Goal: Use online tool/utility: Utilize a website feature to perform a specific function

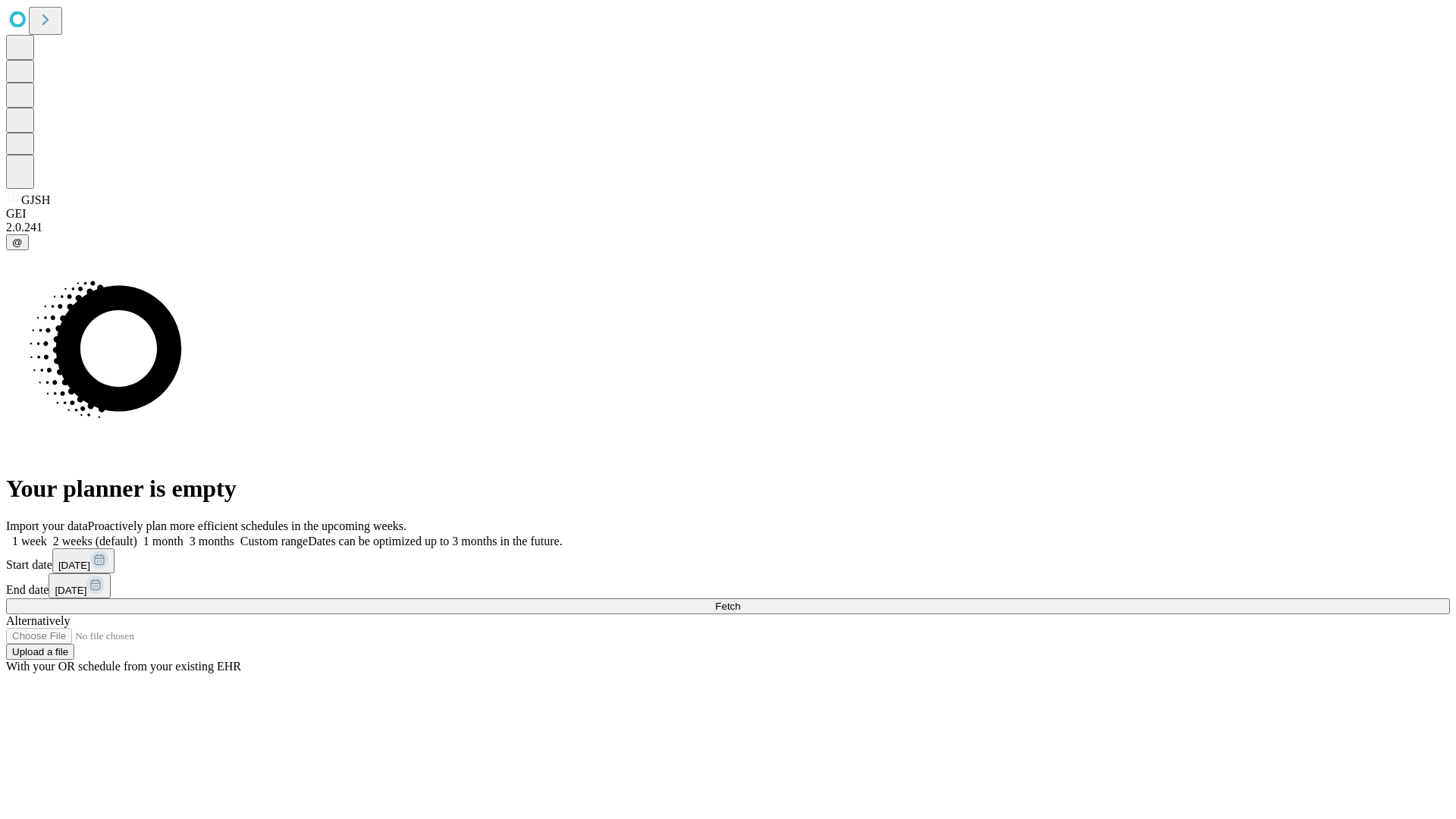
click at [740, 600] on span "Fetch" at bounding box center [727, 606] width 25 height 11
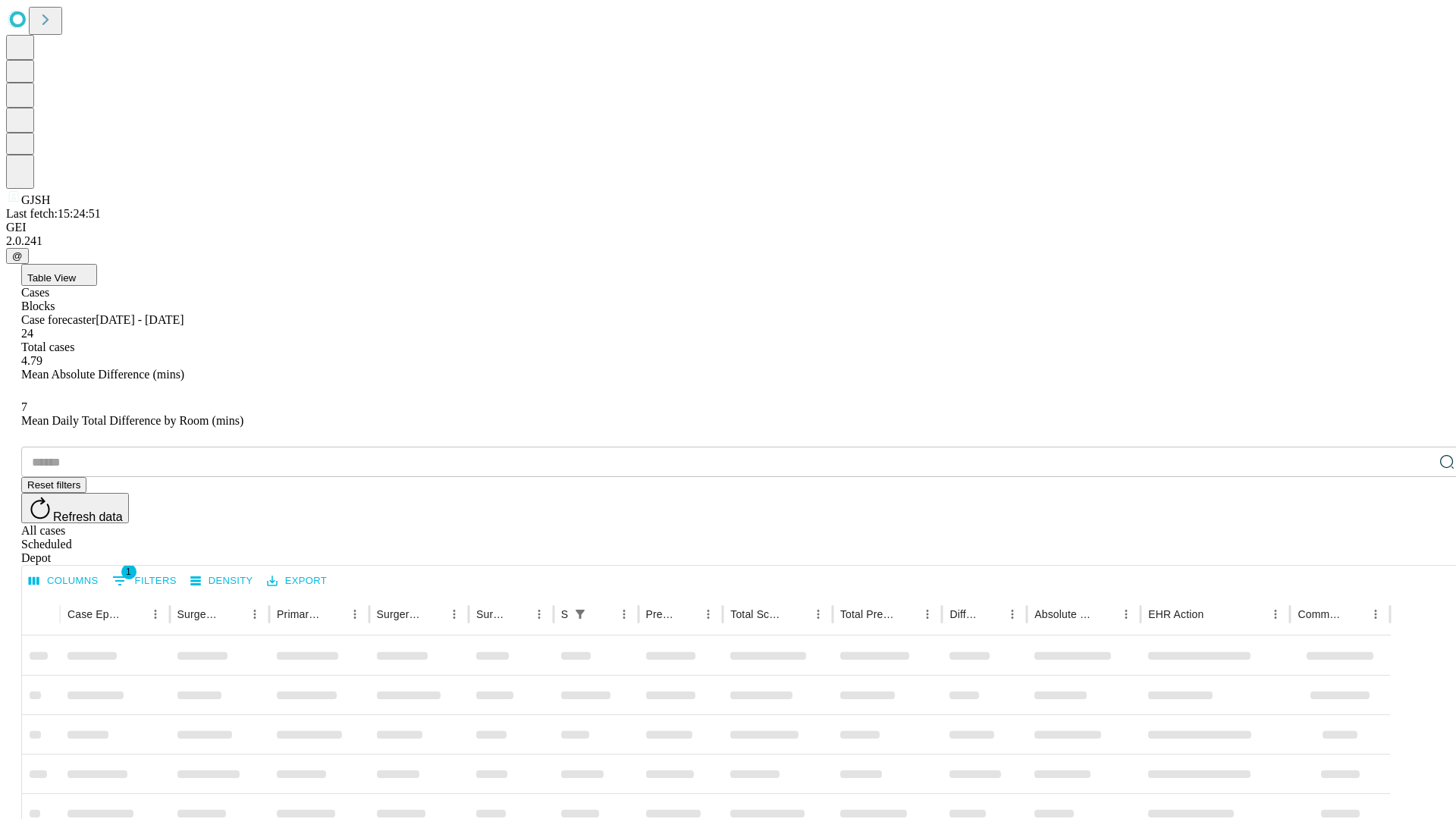
click at [76, 272] on span "Table View" at bounding box center [51, 278] width 48 height 11
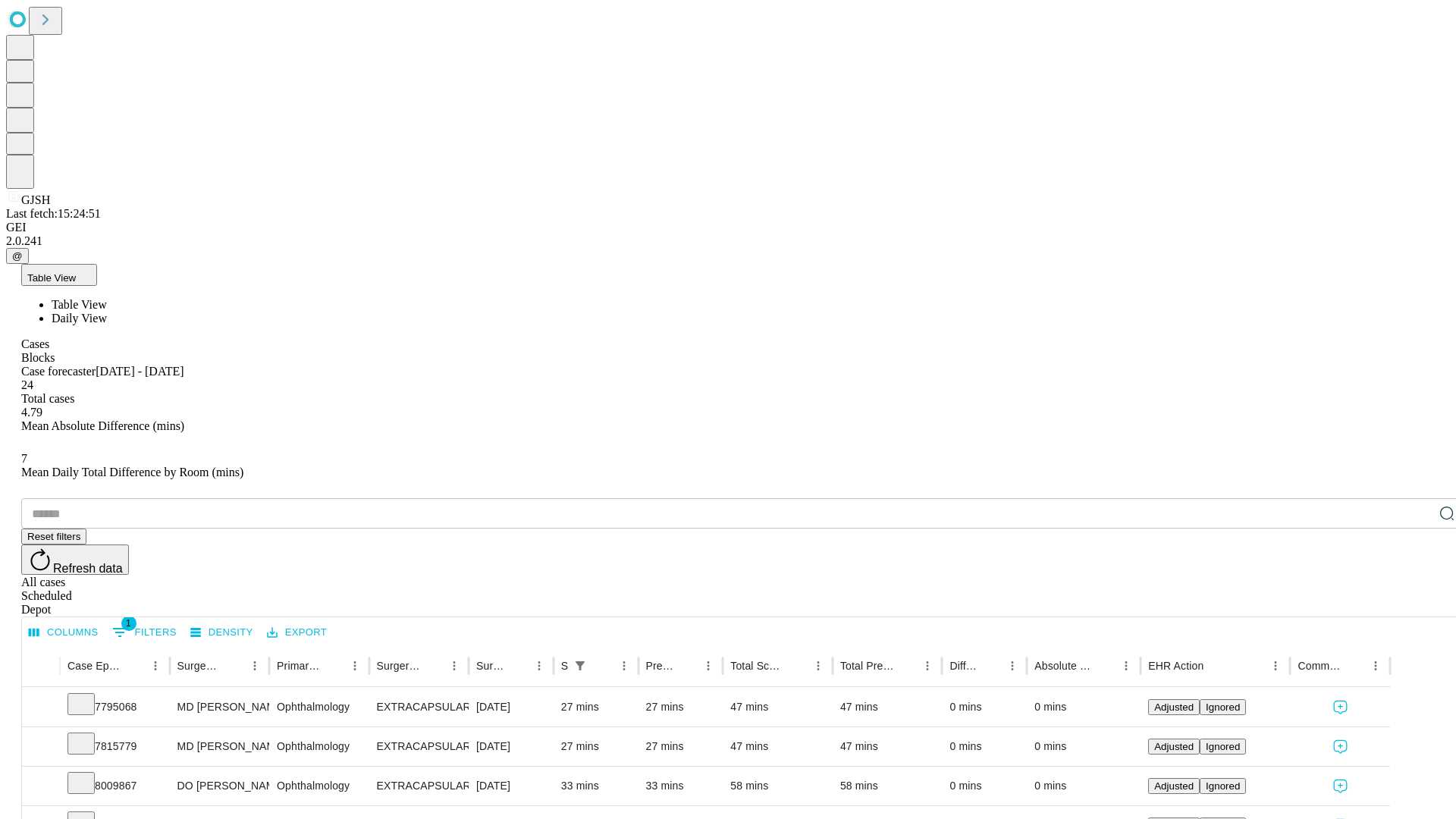
click at [107, 312] on span "Daily View" at bounding box center [79, 319] width 56 height 13
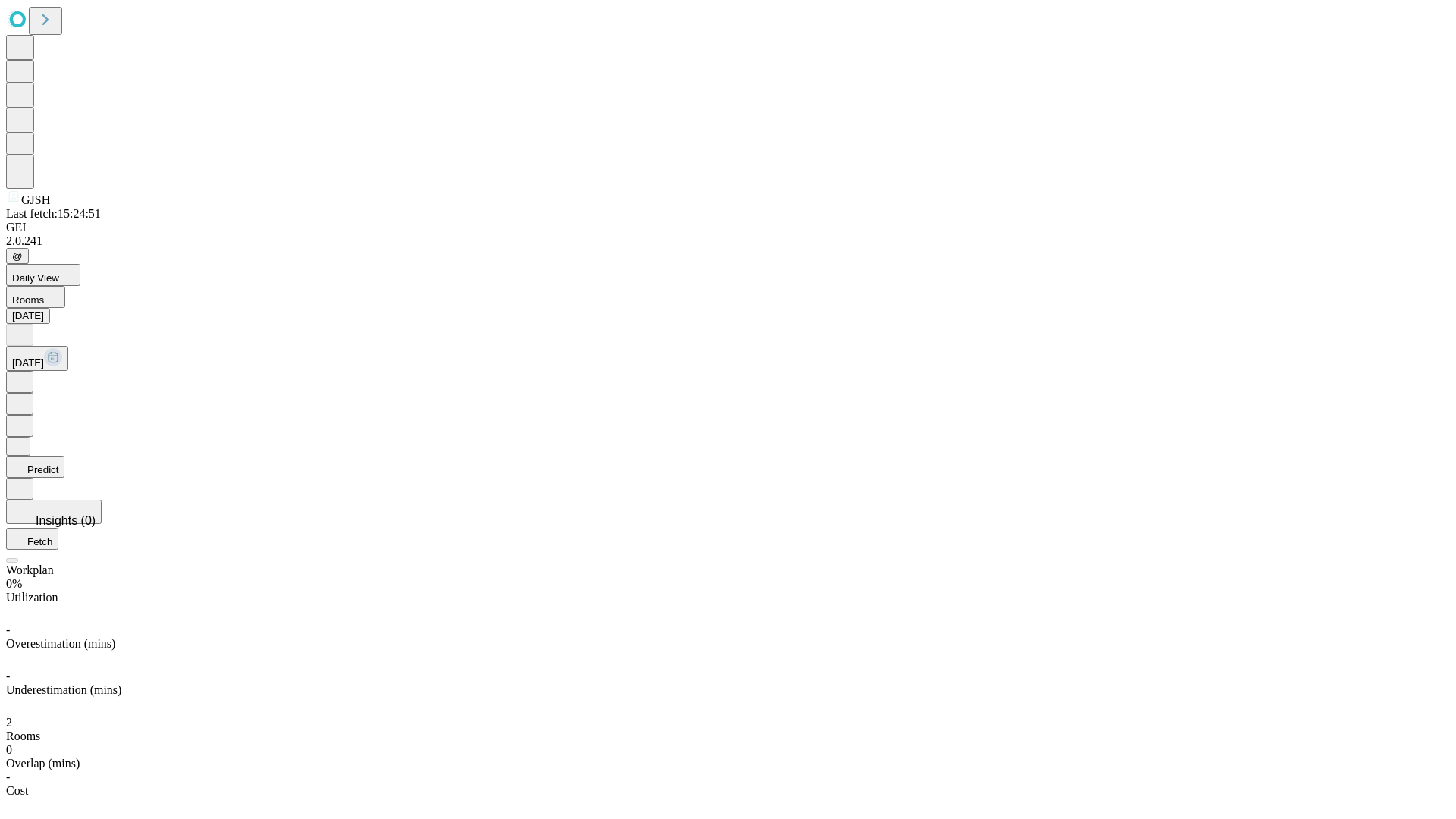
click at [65, 456] on button "Predict" at bounding box center [34, 467] width 58 height 22
